Goal: Transaction & Acquisition: Book appointment/travel/reservation

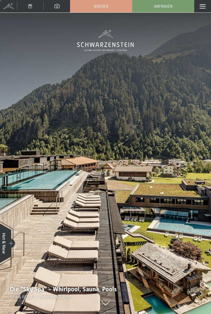
scroll to position [27, 0]
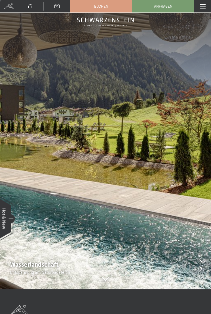
click at [115, 248] on img at bounding box center [105, 132] width 211 height 314
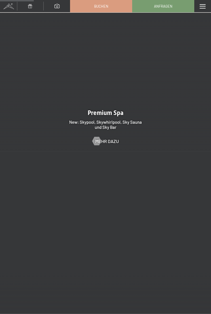
scroll to position [857, 0]
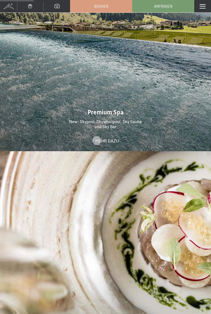
click at [108, 138] on span "Mehr dazu" at bounding box center [106, 141] width 23 height 6
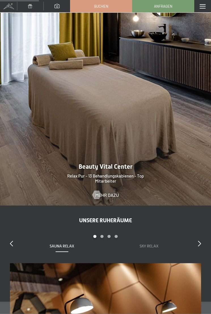
scroll to position [689, 0]
click at [108, 195] on span "Mehr dazu" at bounding box center [106, 195] width 23 height 6
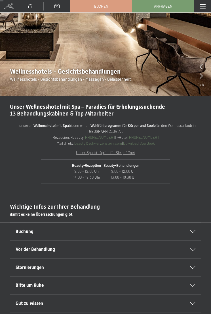
scroll to position [70, 0]
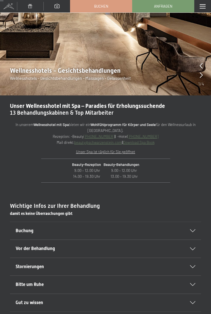
click at [192, 229] on icon at bounding box center [192, 230] width 5 height 3
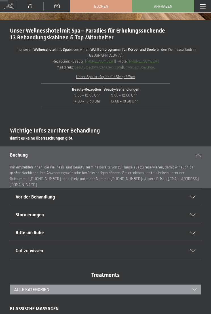
scroll to position [168, 0]
click at [192, 198] on div "Vor der Behandlung" at bounding box center [105, 197] width 179 height 18
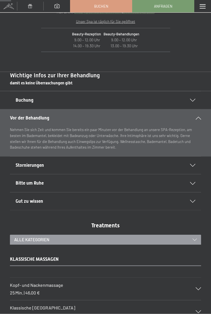
scroll to position [225, 0]
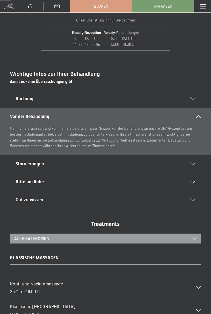
click at [192, 163] on icon at bounding box center [192, 163] width 5 height 3
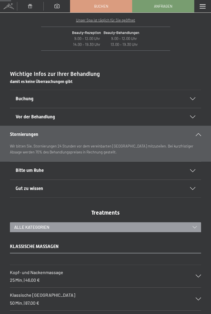
click at [191, 172] on div "Bitte um Ruhe" at bounding box center [105, 171] width 179 height 18
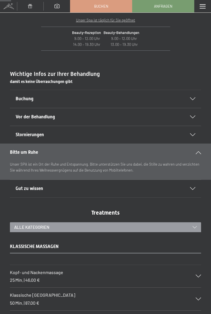
click at [191, 189] on div "Gut zu wissen" at bounding box center [105, 189] width 179 height 18
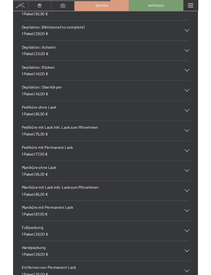
scroll to position [2282, 0]
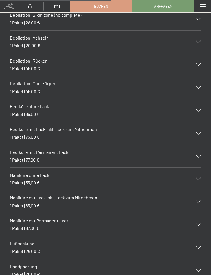
click at [164, 99] on div "Pediküre ohne Lack 1 Paket | 65,00 €" at bounding box center [105, 110] width 191 height 23
